Goal: Information Seeking & Learning: Learn about a topic

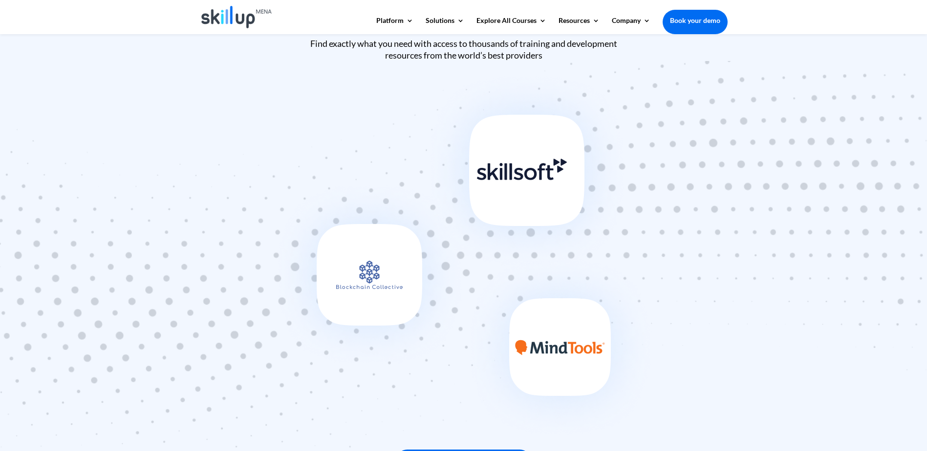
scroll to position [977, 0]
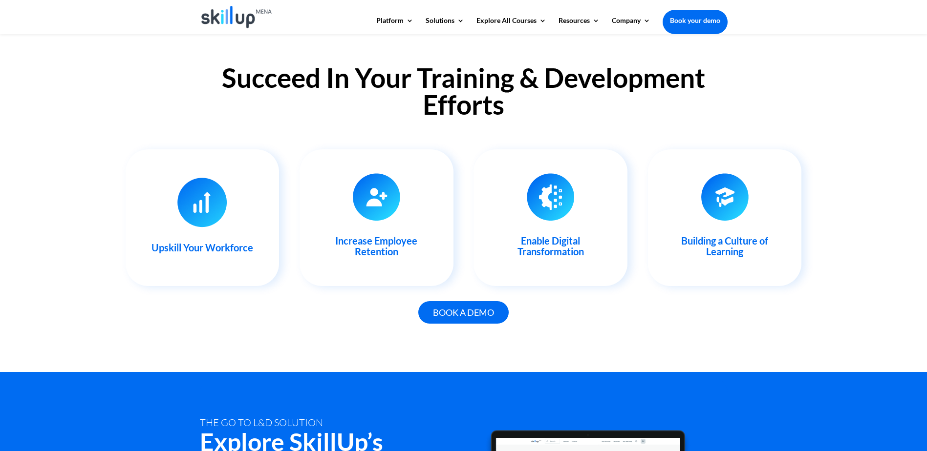
click at [766, 117] on div "Succeed In Your Training & Development Efforts Upskill Your Workforce With our …" at bounding box center [463, 199] width 927 height 345
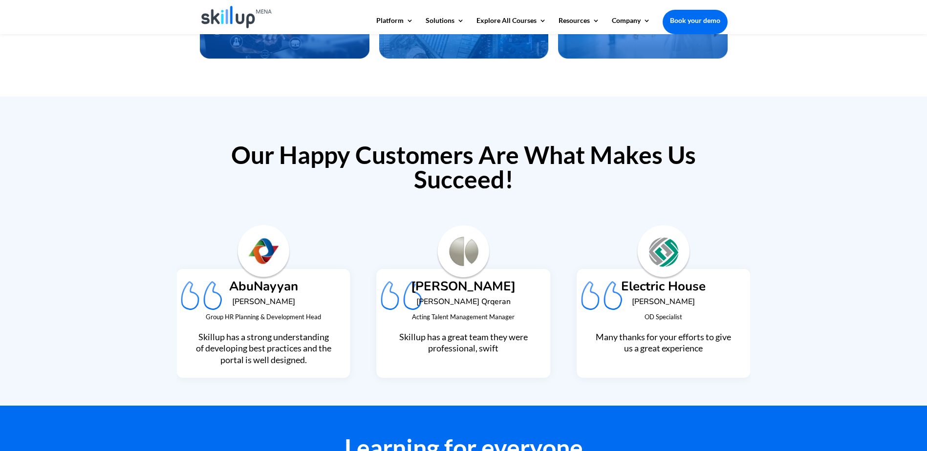
scroll to position [2257, 0]
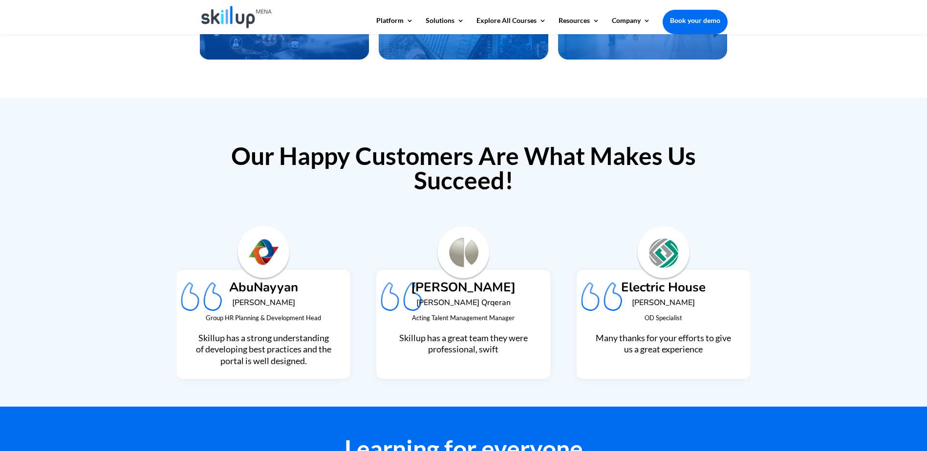
click at [268, 301] on h6 "Mussa Al Ammar" at bounding box center [262, 305] width 137 height 13
click at [271, 333] on span "Skillup has a strong understanding of developing best practices and the portal …" at bounding box center [263, 350] width 135 height 34
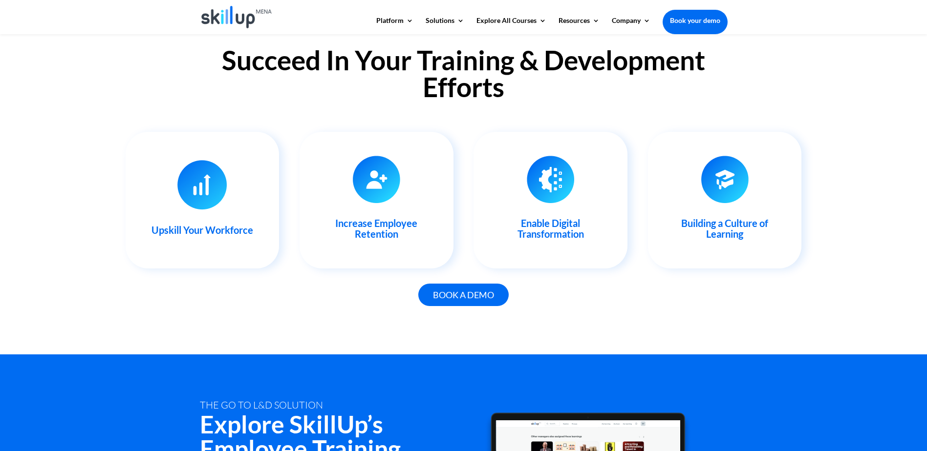
scroll to position [987, 0]
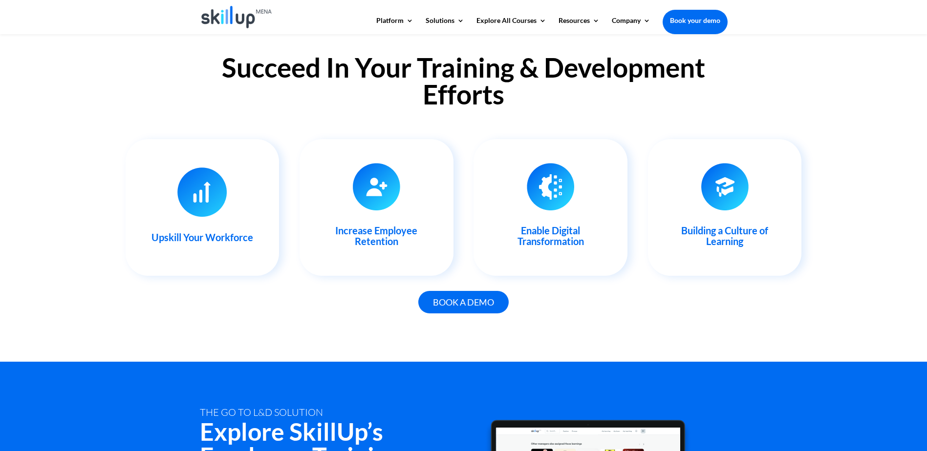
click at [699, 20] on link "Book your demo" at bounding box center [694, 20] width 65 height 21
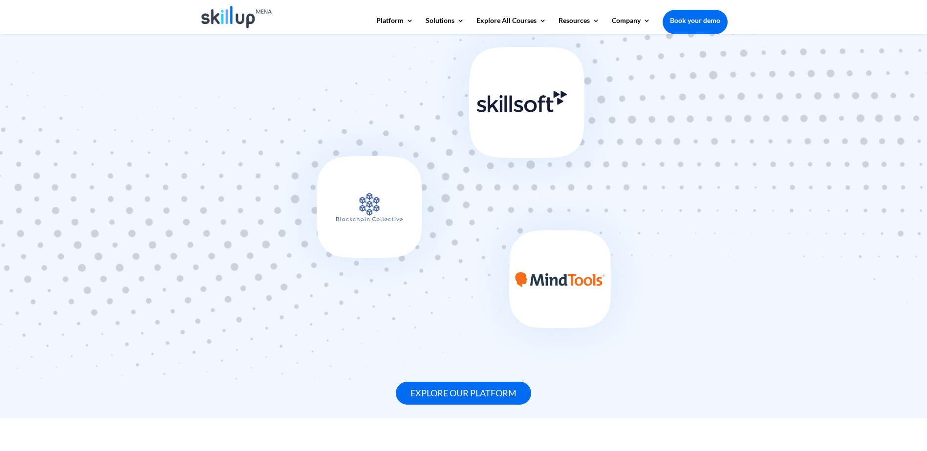
scroll to position [596, 0]
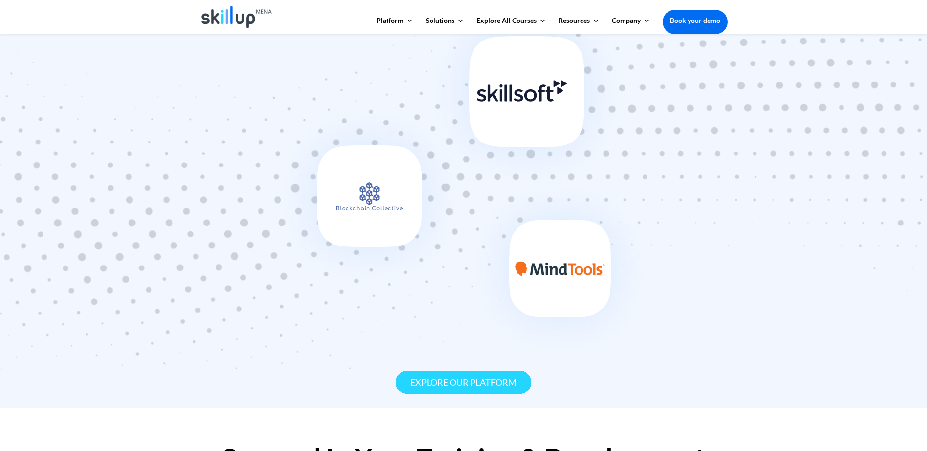
click at [504, 380] on link "Explore our platform" at bounding box center [463, 382] width 135 height 23
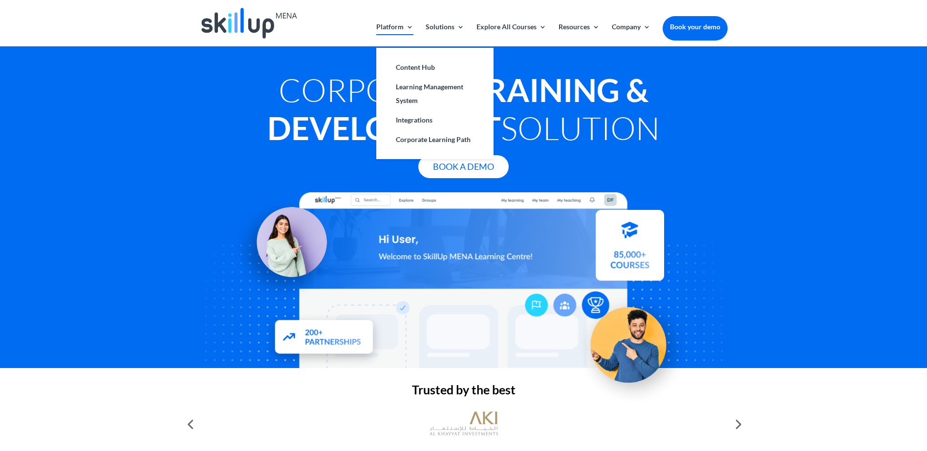
click at [407, 27] on link "Platform" at bounding box center [394, 34] width 37 height 23
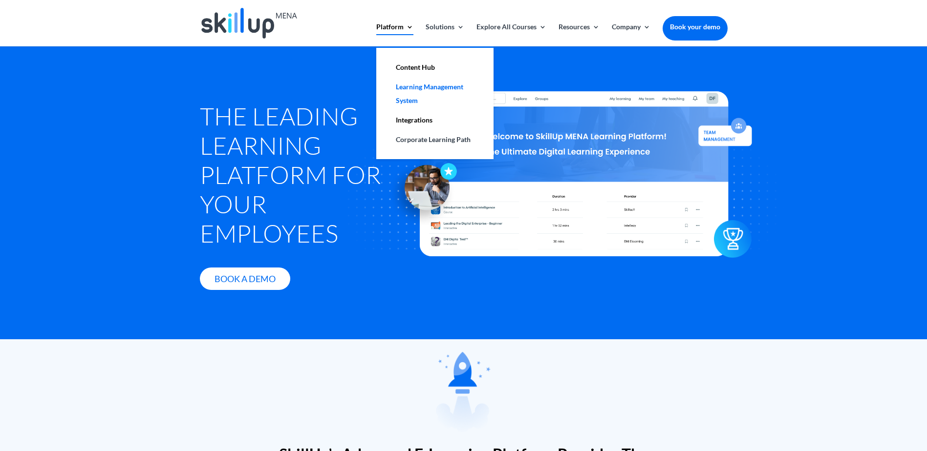
click at [424, 84] on link "Learning Management System" at bounding box center [435, 93] width 98 height 33
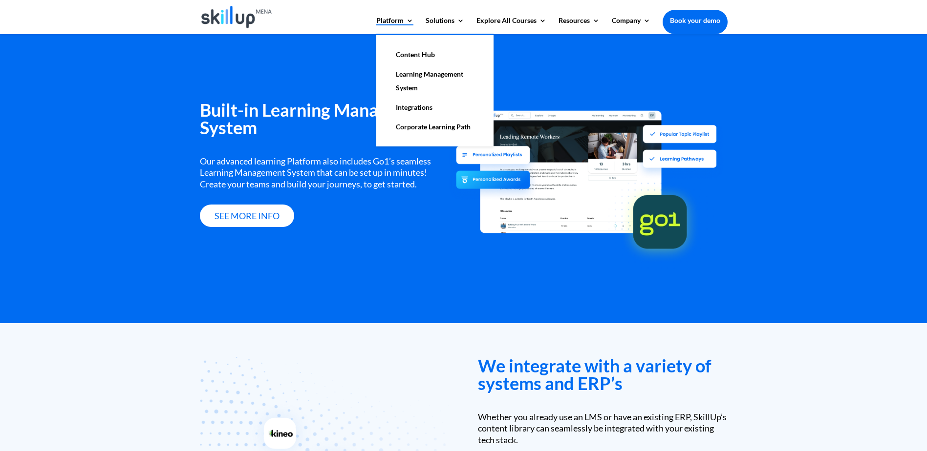
scroll to position [1194, 0]
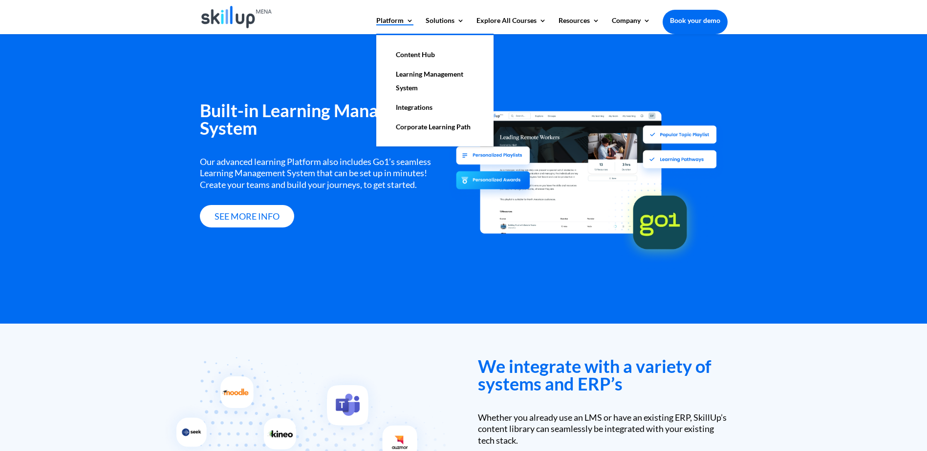
click at [422, 106] on link "Integrations" at bounding box center [435, 108] width 98 height 20
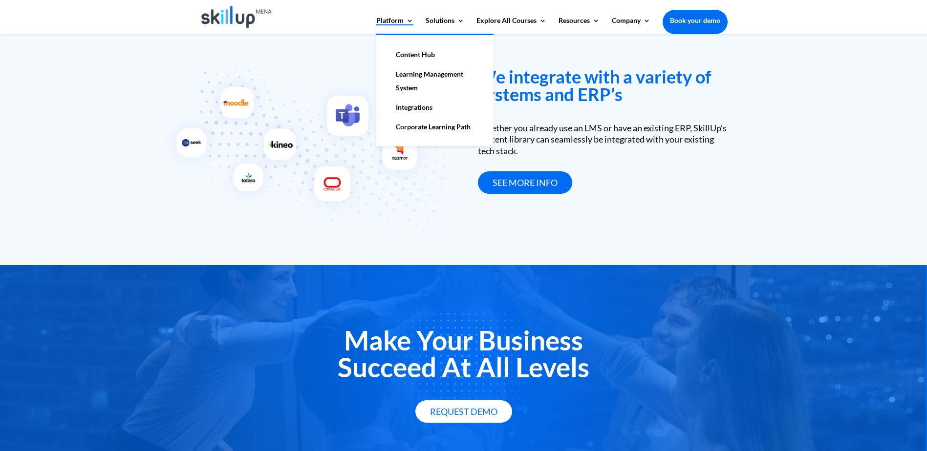
scroll to position [1484, 0]
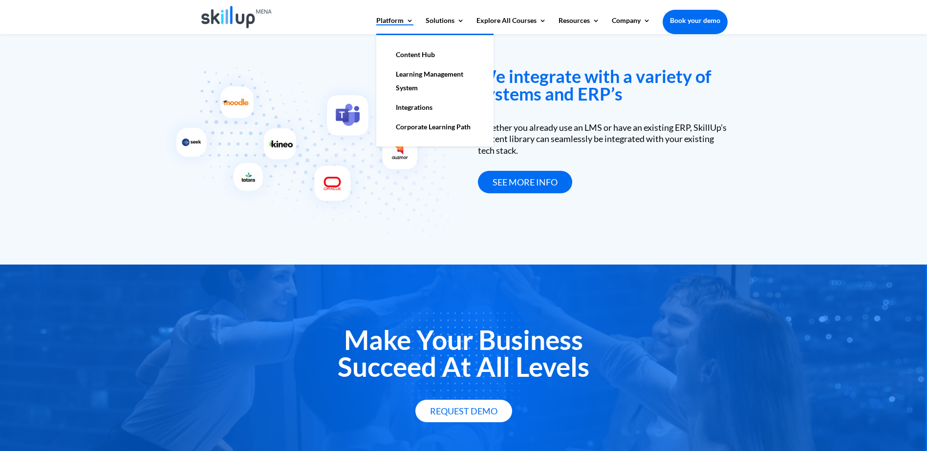
click at [425, 123] on link "Corporate Learning Path" at bounding box center [435, 127] width 98 height 20
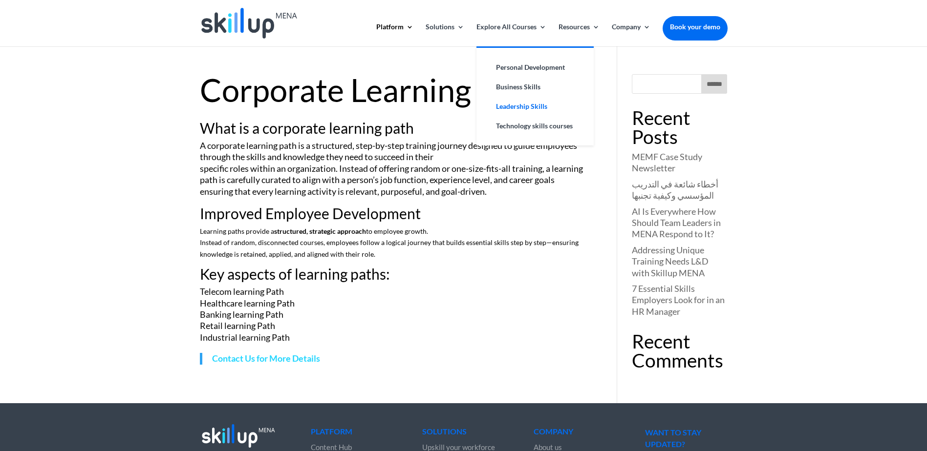
click at [530, 104] on link "Leadership Skills" at bounding box center [535, 107] width 98 height 20
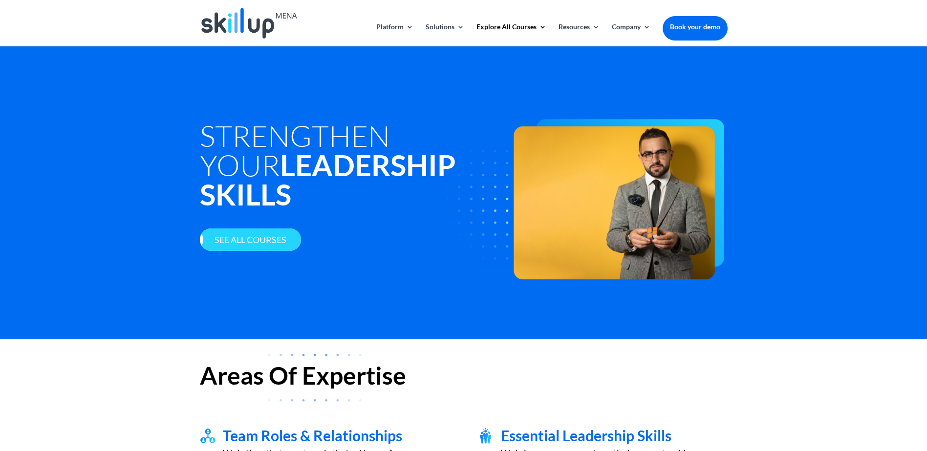
click at [249, 229] on link "See all courses" at bounding box center [250, 240] width 101 height 23
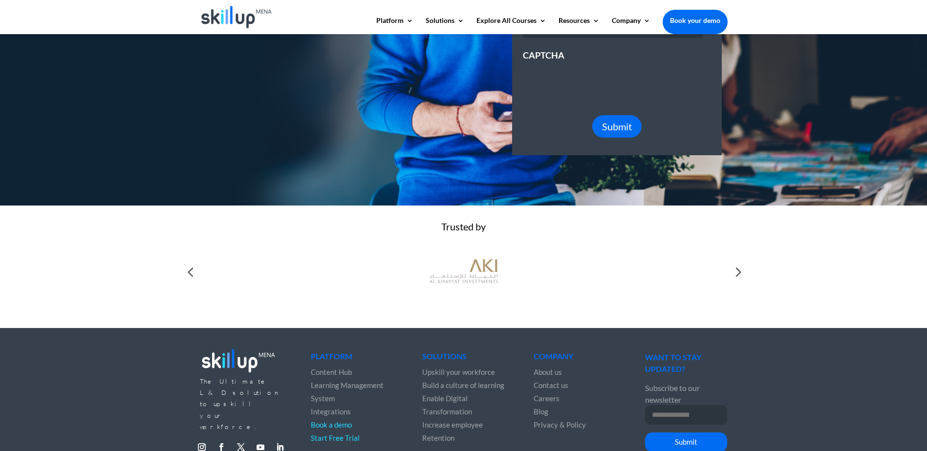
scroll to position [244, 0]
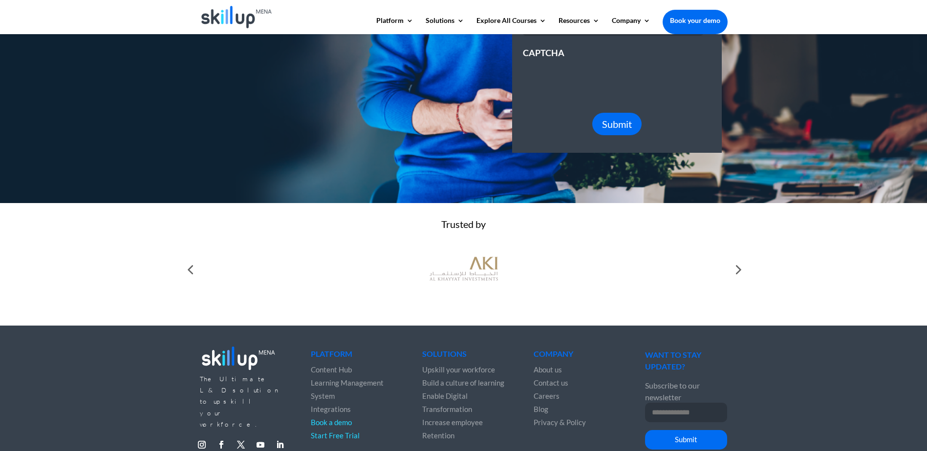
click at [193, 279] on div at bounding box center [190, 270] width 20 height 20
click at [189, 274] on div at bounding box center [190, 270] width 20 height 20
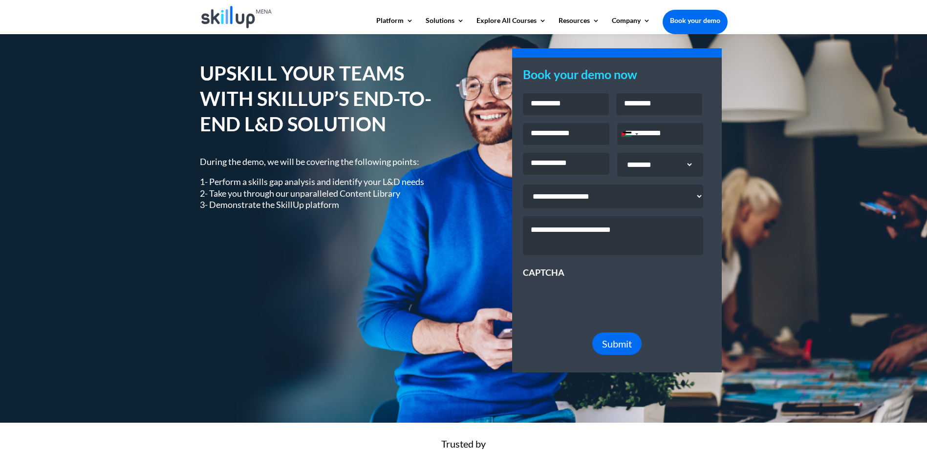
scroll to position [0, 0]
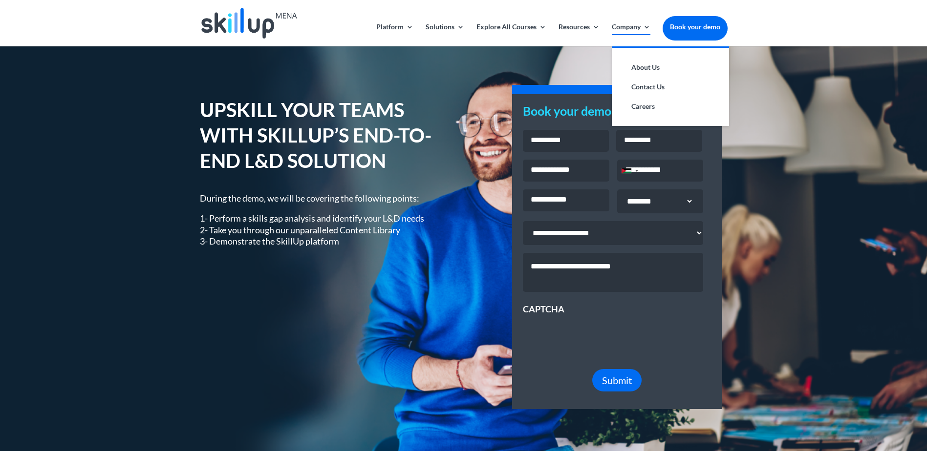
click at [637, 28] on link "Company" at bounding box center [630, 34] width 39 height 23
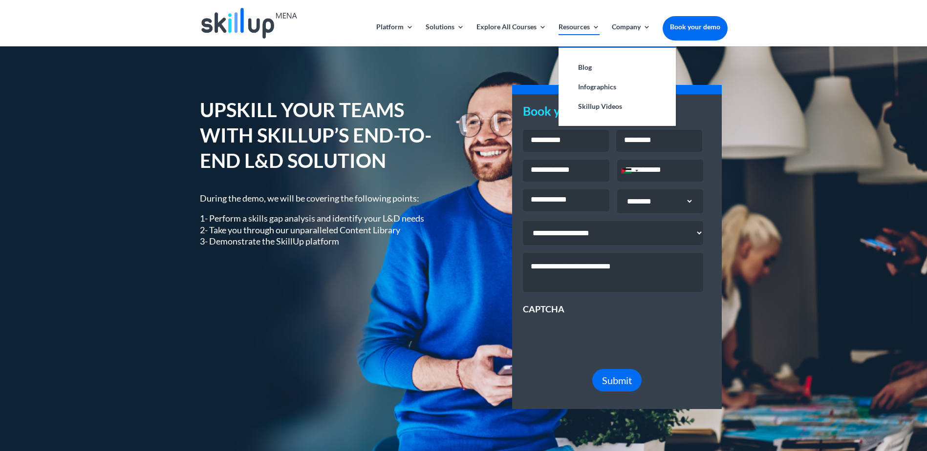
click at [597, 26] on link "Resources" at bounding box center [578, 34] width 41 height 23
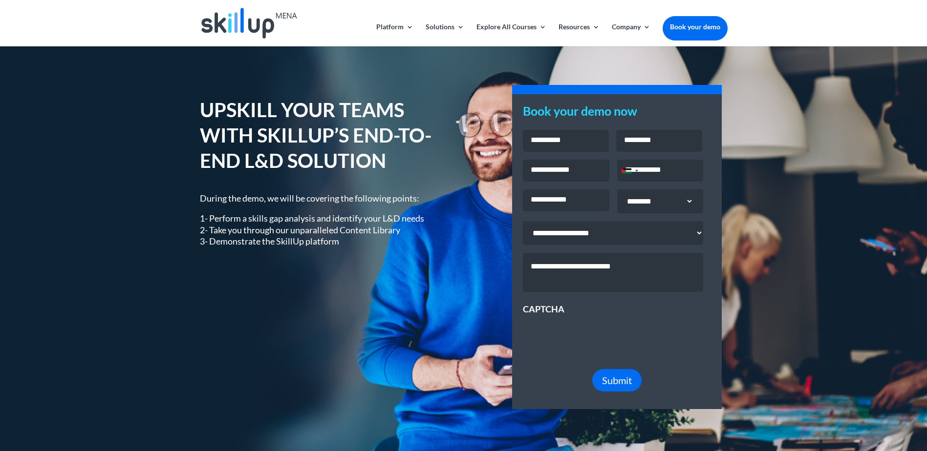
click at [539, 15] on div at bounding box center [463, 23] width 527 height 46
